Goal: Download file/media

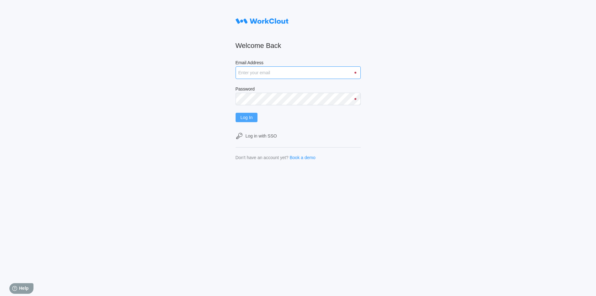
type input "[EMAIL_ADDRESS][DOMAIN_NAME]"
click at [253, 117] on span "Log In" at bounding box center [247, 117] width 12 height 4
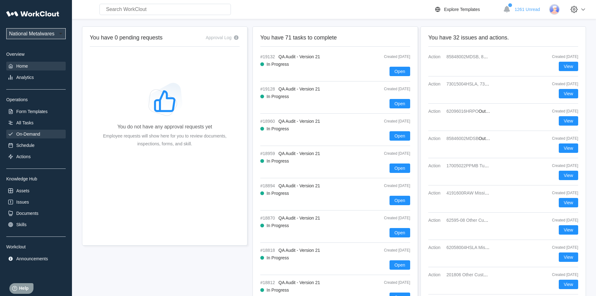
click at [39, 130] on div "On-Demand" at bounding box center [35, 134] width 59 height 9
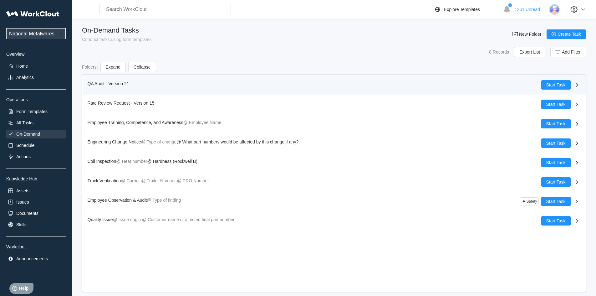
click at [98, 83] on span "QA Audit - Version 21" at bounding box center [109, 83] width 42 height 5
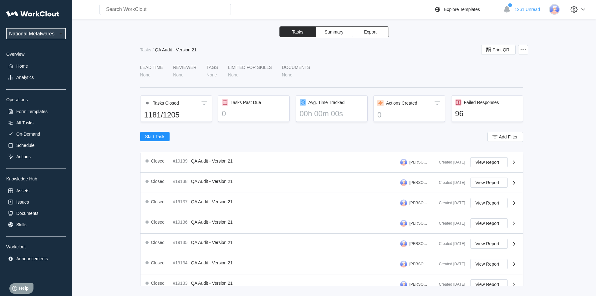
click at [372, 31] on span "Export" at bounding box center [370, 32] width 13 height 4
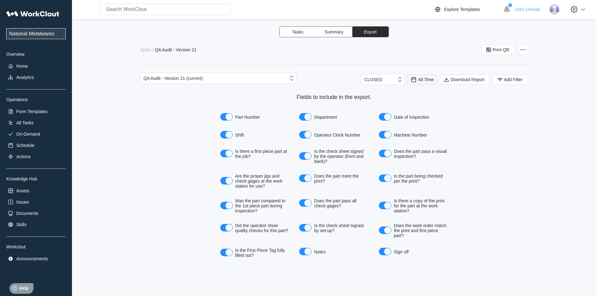
click at [422, 80] on span "All Time" at bounding box center [426, 79] width 16 height 5
click at [415, 101] on div "Last day" at bounding box center [413, 102] width 17 height 5
click at [498, 80] on icon "button" at bounding box center [500, 79] width 7 height 7
click at [375, 106] on icon at bounding box center [375, 104] width 7 height 7
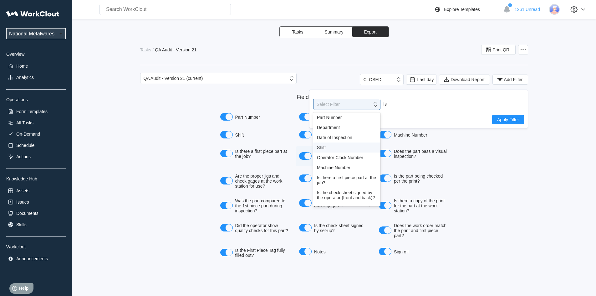
drag, startPoint x: 320, startPoint y: 149, endPoint x: 334, endPoint y: 148, distance: 14.4
click at [320, 148] on div "Shift" at bounding box center [347, 147] width 60 height 5
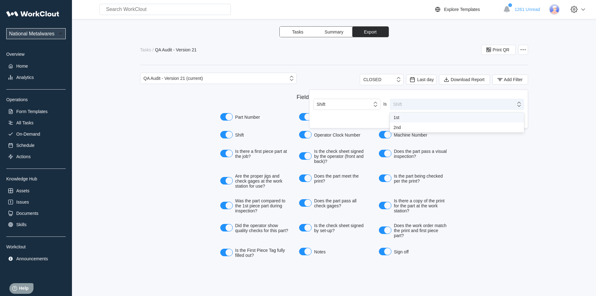
click at [522, 103] on icon at bounding box center [519, 104] width 7 height 7
click at [396, 117] on div "1st" at bounding box center [457, 117] width 127 height 5
click at [517, 117] on button "Apply Filter" at bounding box center [508, 119] width 32 height 9
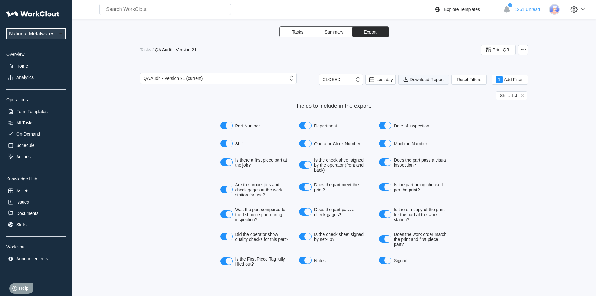
click at [420, 80] on span "Download Report" at bounding box center [427, 79] width 34 height 4
